Goal: Task Accomplishment & Management: Complete application form

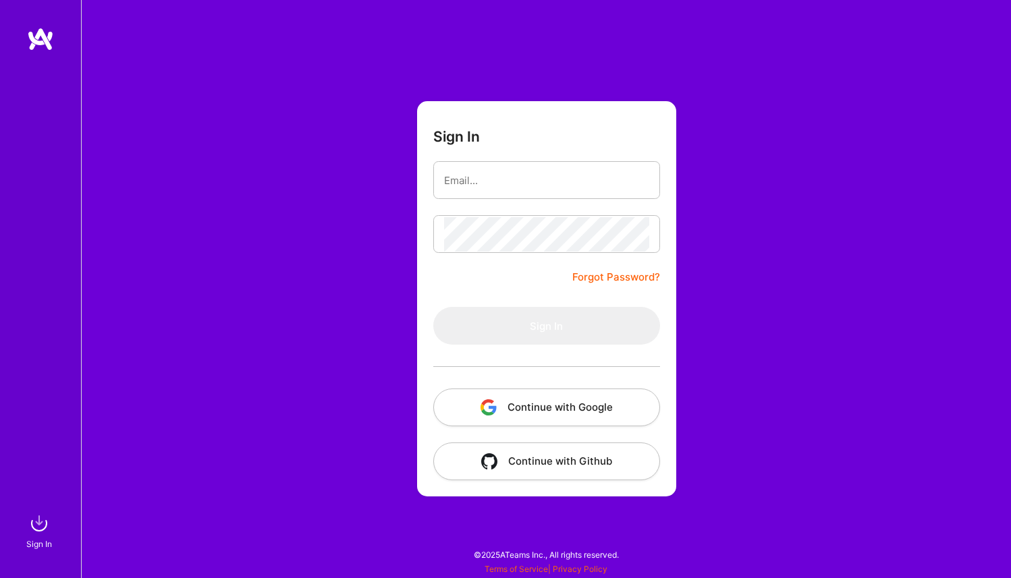
type input "[EMAIL_ADDRESS][DOMAIN_NAME]"
click at [499, 423] on button "Continue with Google" at bounding box center [546, 408] width 227 height 38
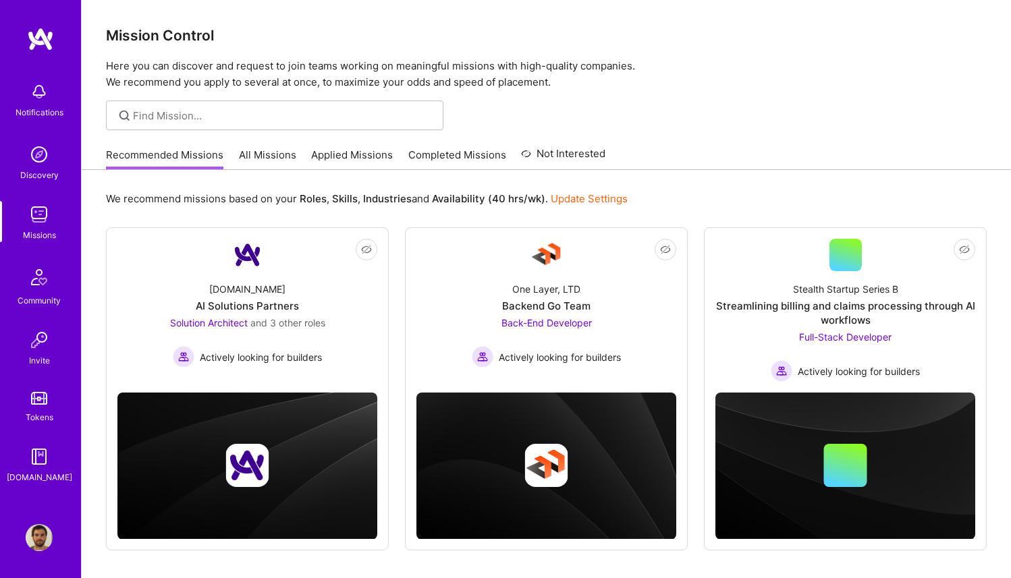
click at [262, 150] on link "All Missions" at bounding box center [267, 159] width 57 height 22
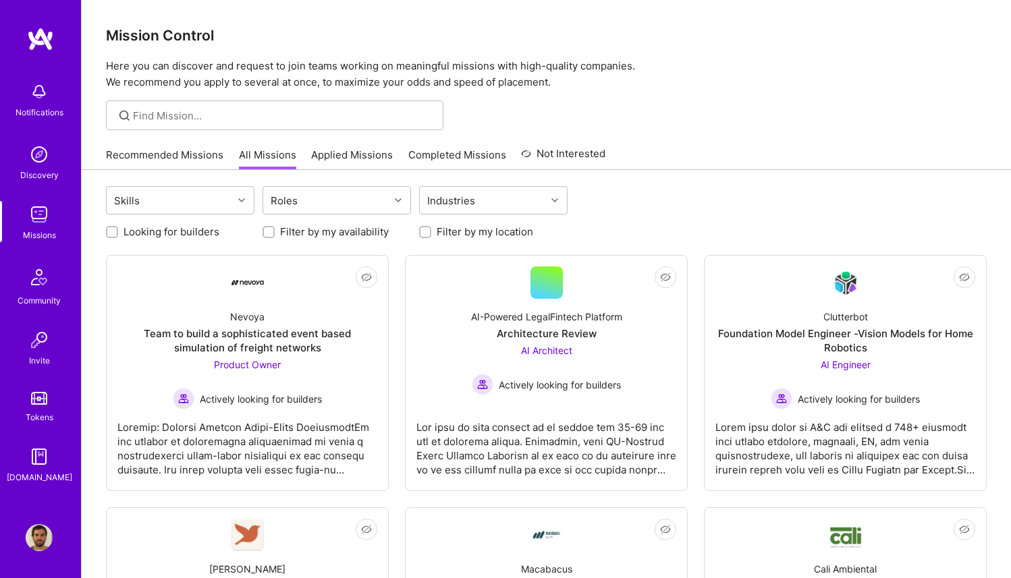
click at [435, 153] on link "Completed Missions" at bounding box center [457, 159] width 98 height 22
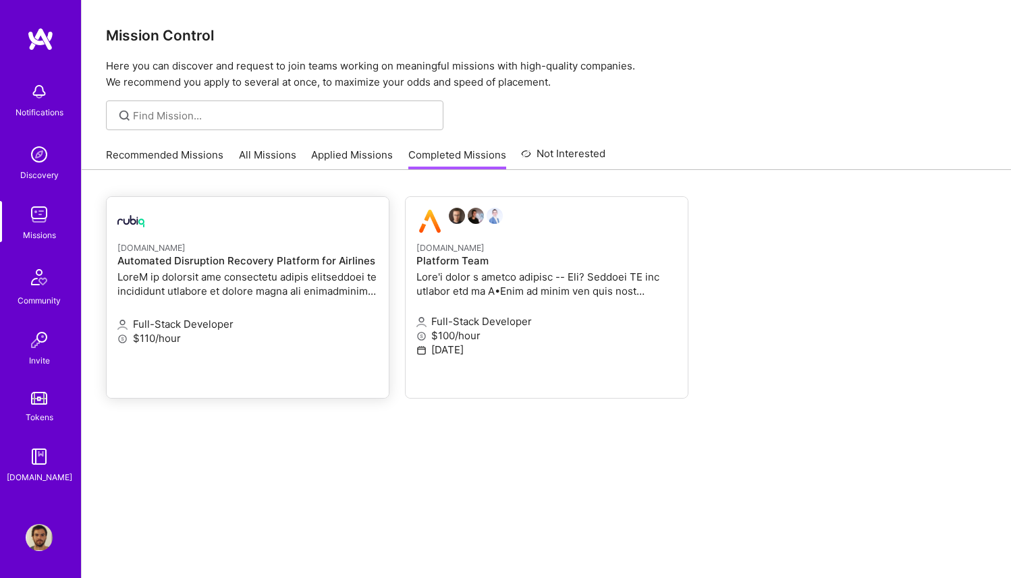
click at [229, 337] on p "$110/hour" at bounding box center [247, 338] width 260 height 14
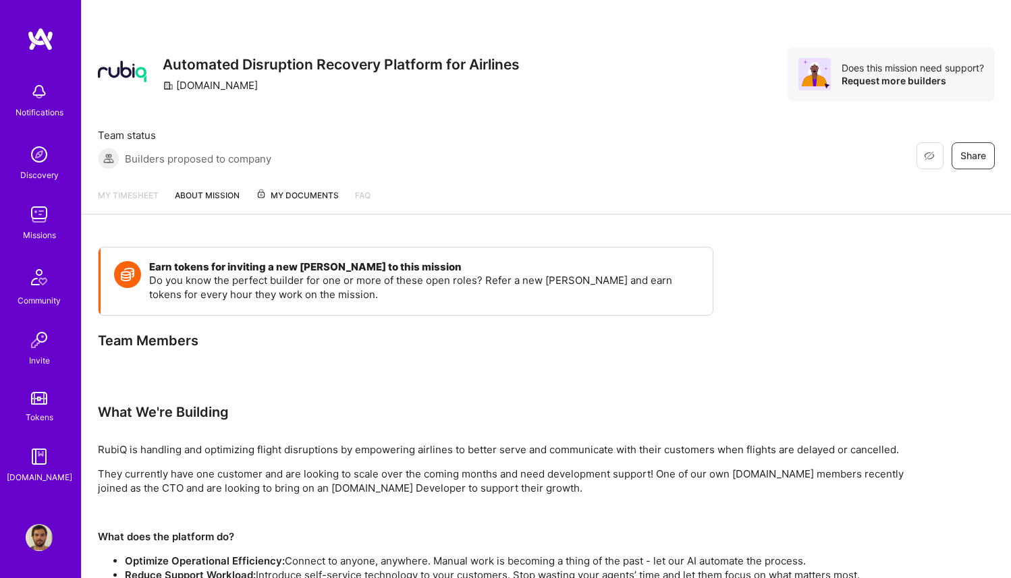
click at [40, 99] on img at bounding box center [39, 91] width 27 height 27
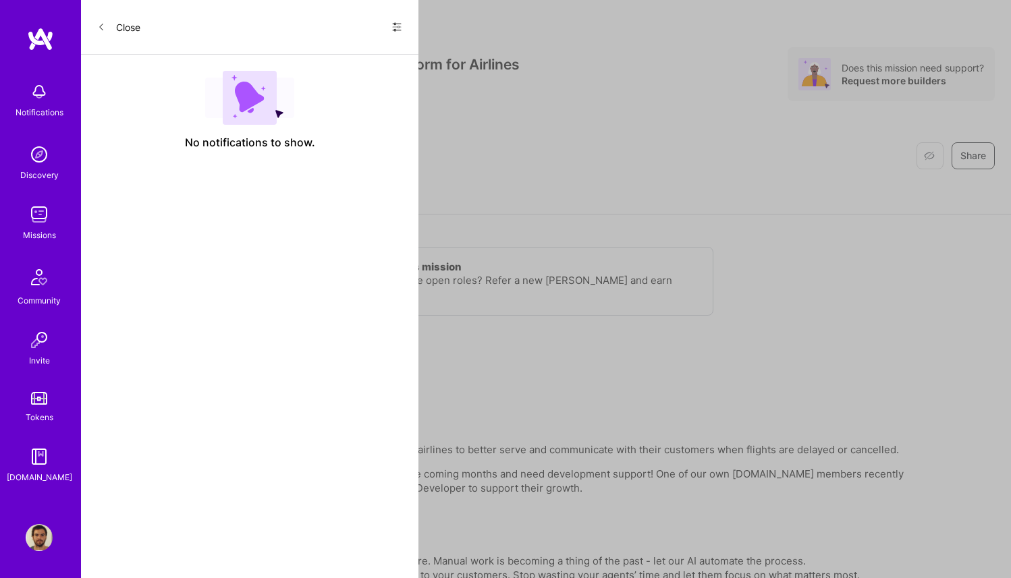
click at [115, 28] on button "Close" at bounding box center [118, 27] width 43 height 22
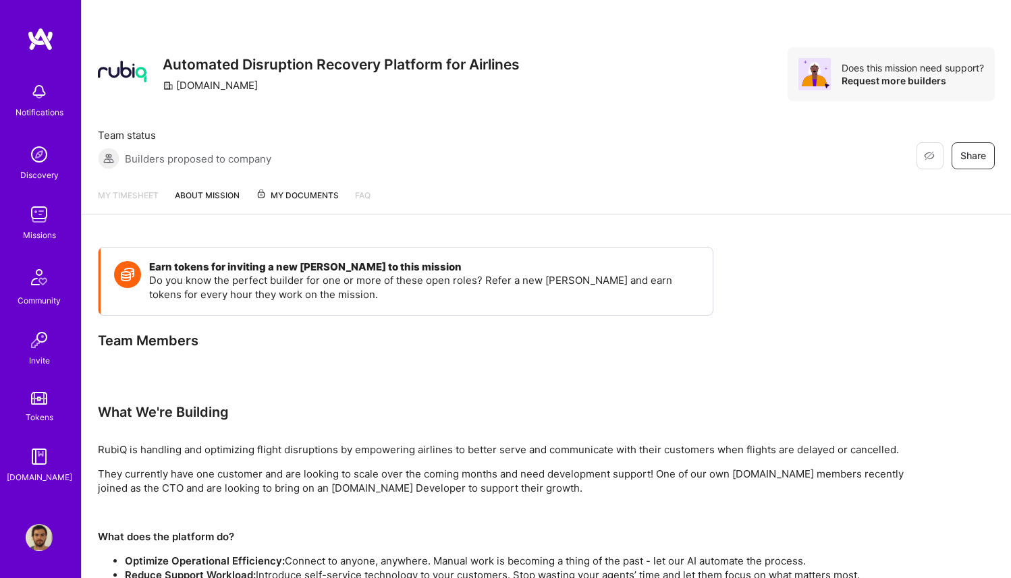
click at [38, 226] on img at bounding box center [39, 214] width 27 height 27
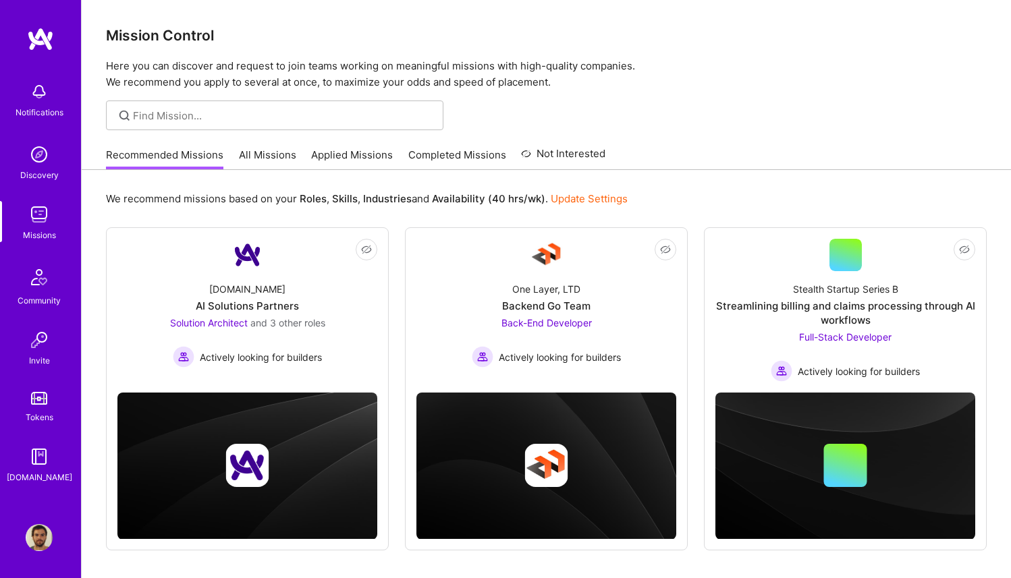
click at [323, 155] on link "Applied Missions" at bounding box center [352, 159] width 82 height 22
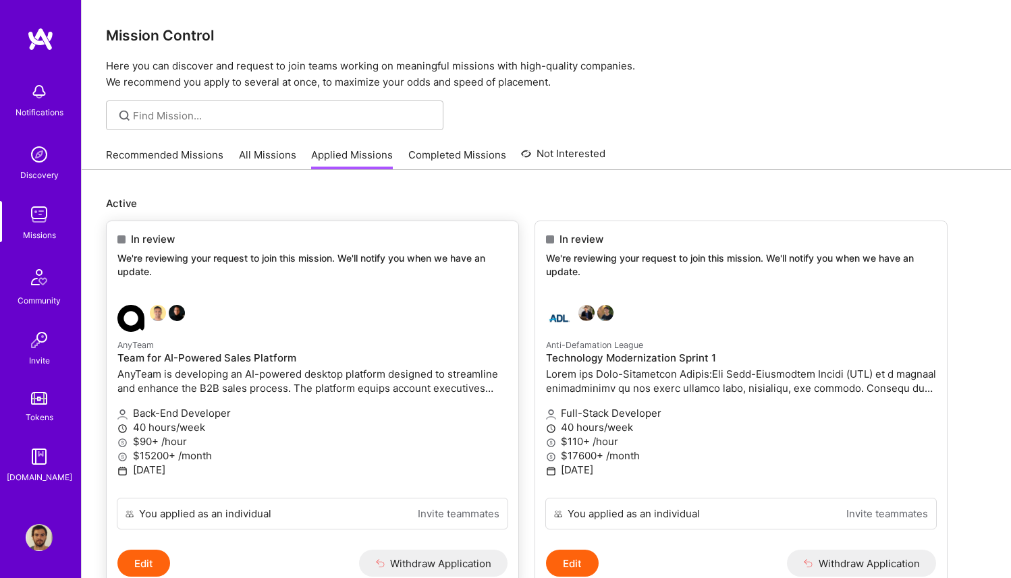
click at [269, 298] on link "AnyTeam Team for AI-Powered Sales Platform AnyTeam is developing an AI-powered …" at bounding box center [313, 396] width 412 height 204
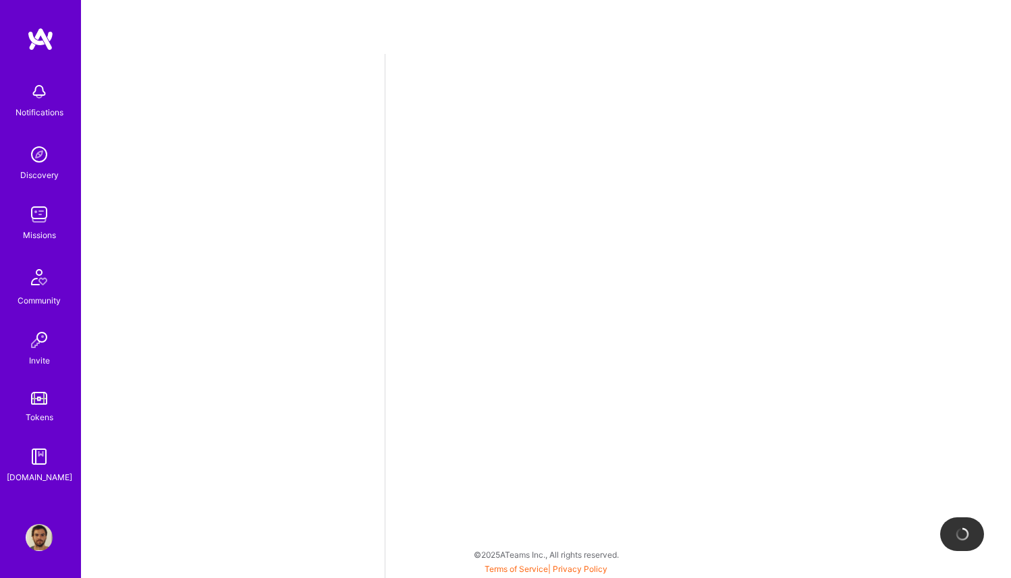
select select "BR"
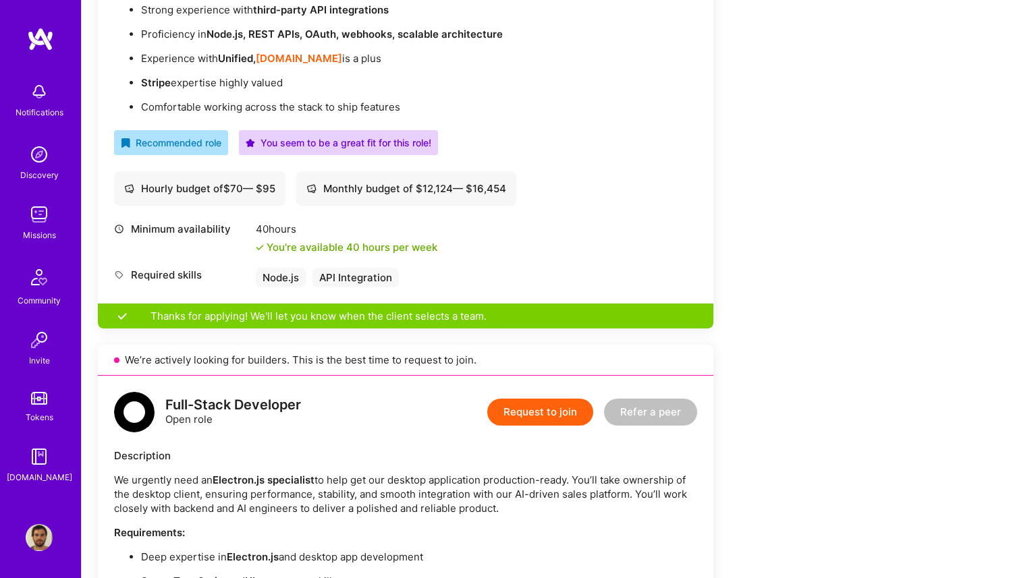
scroll to position [576, 0]
